Goal: Transaction & Acquisition: Subscribe to service/newsletter

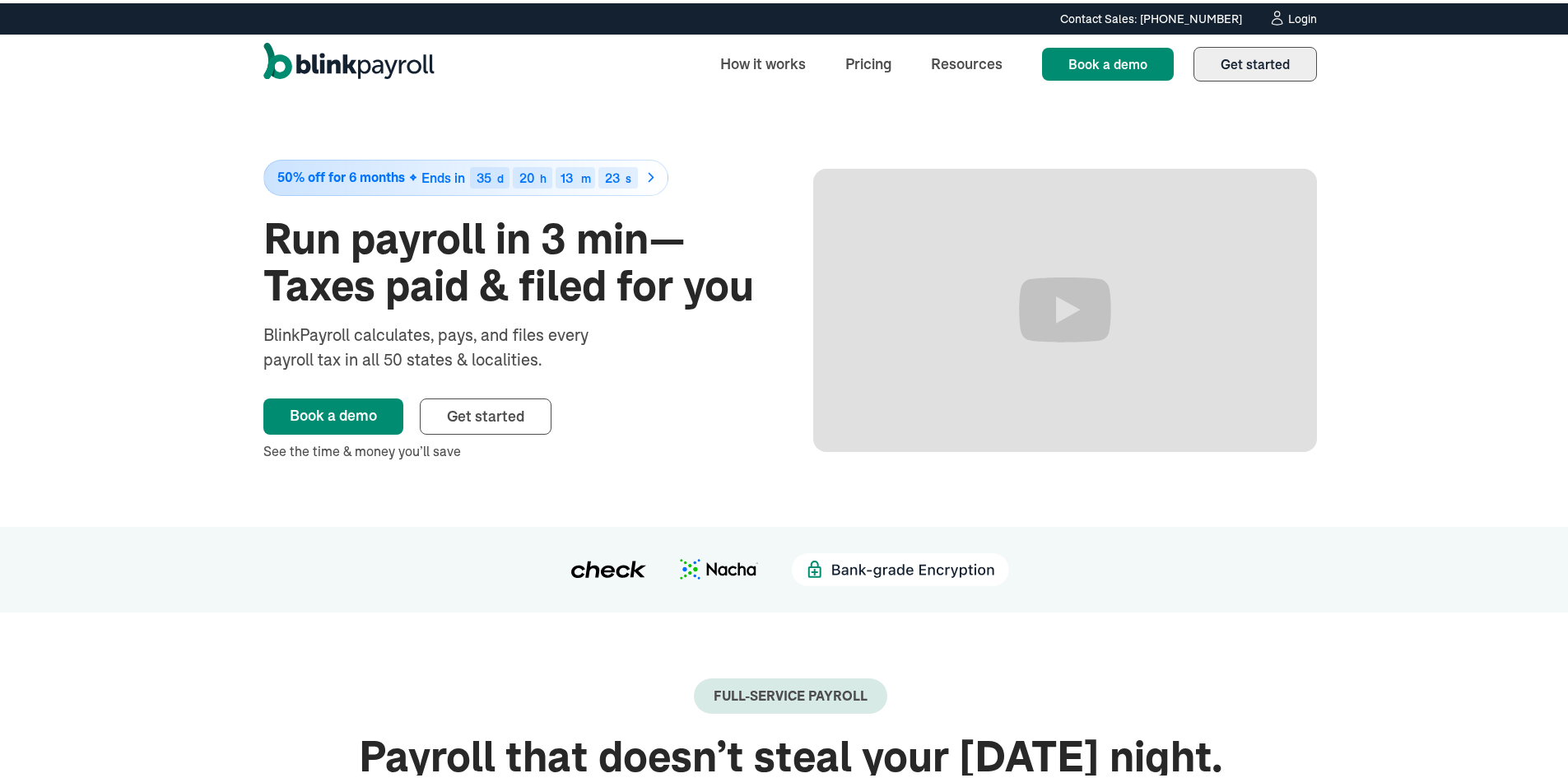
click at [1252, 60] on span "Get started" at bounding box center [1255, 60] width 69 height 16
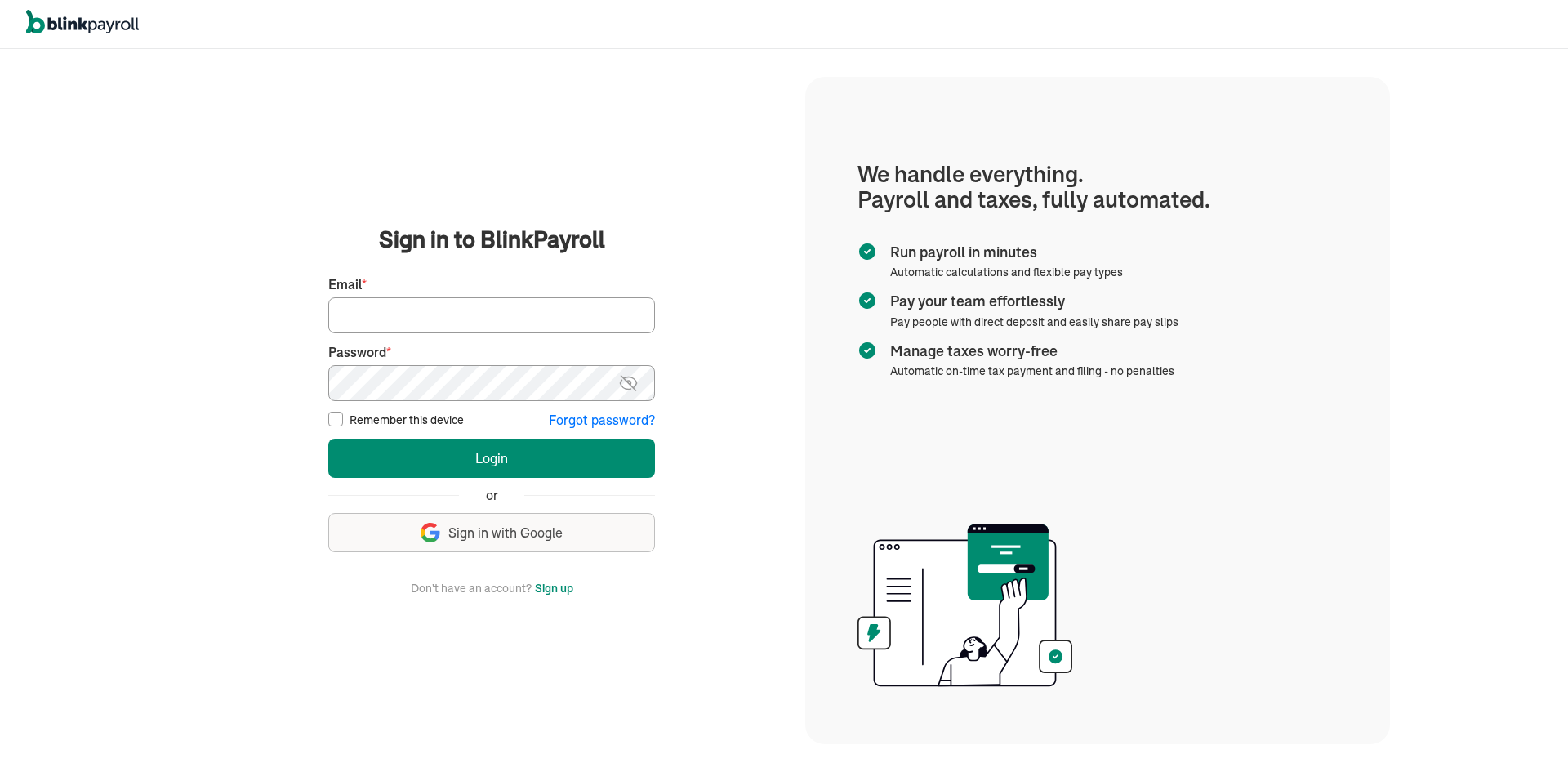
click at [557, 597] on button "Sign up" at bounding box center [554, 588] width 38 height 20
